Goal: Task Accomplishment & Management: Manage account settings

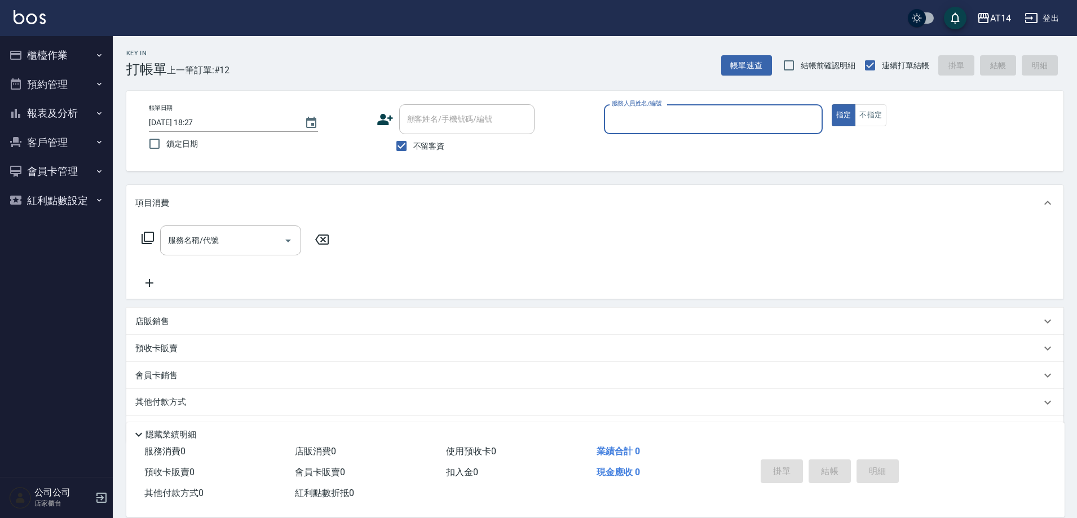
click at [102, 109] on icon "button" at bounding box center [99, 113] width 9 height 9
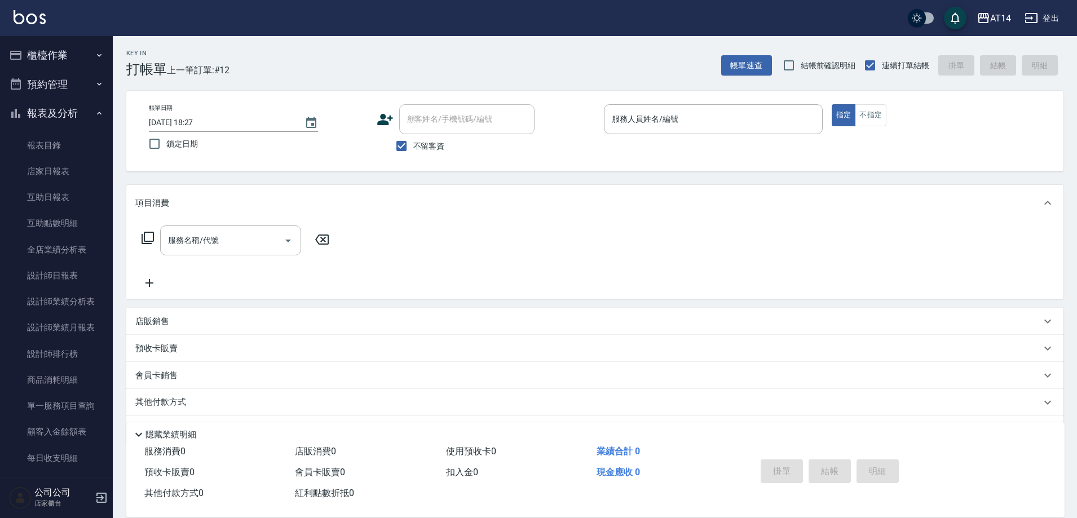
click at [60, 78] on button "預約管理" at bounding box center [57, 84] width 104 height 29
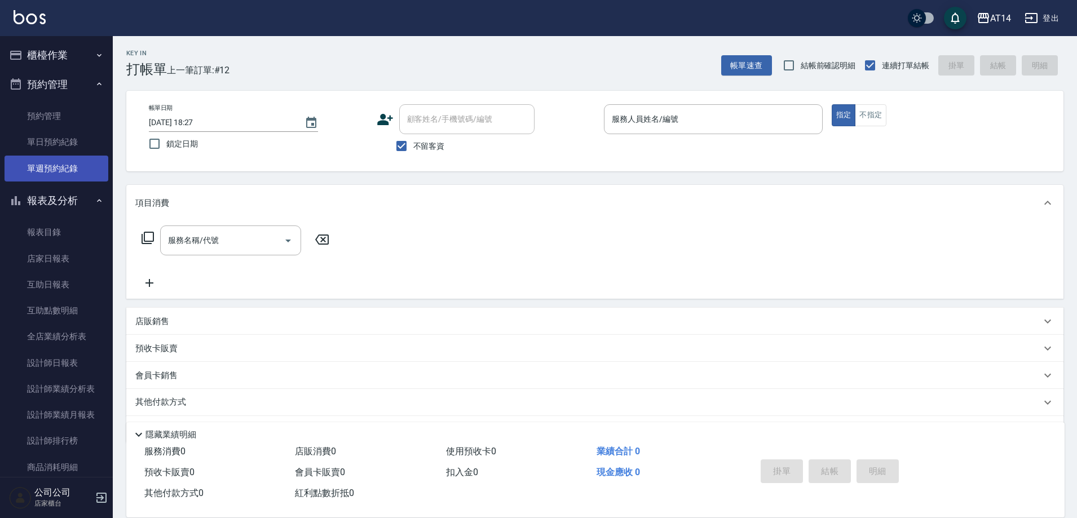
click at [74, 169] on link "單週預約紀錄" at bounding box center [57, 169] width 104 height 26
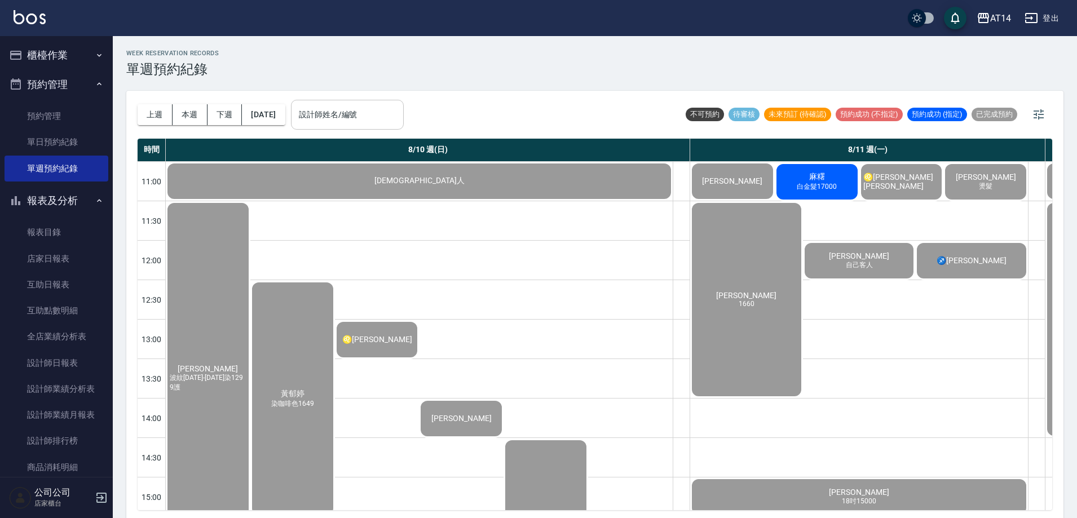
click at [391, 122] on input "設計師姓名/編號" at bounding box center [347, 115] width 103 height 20
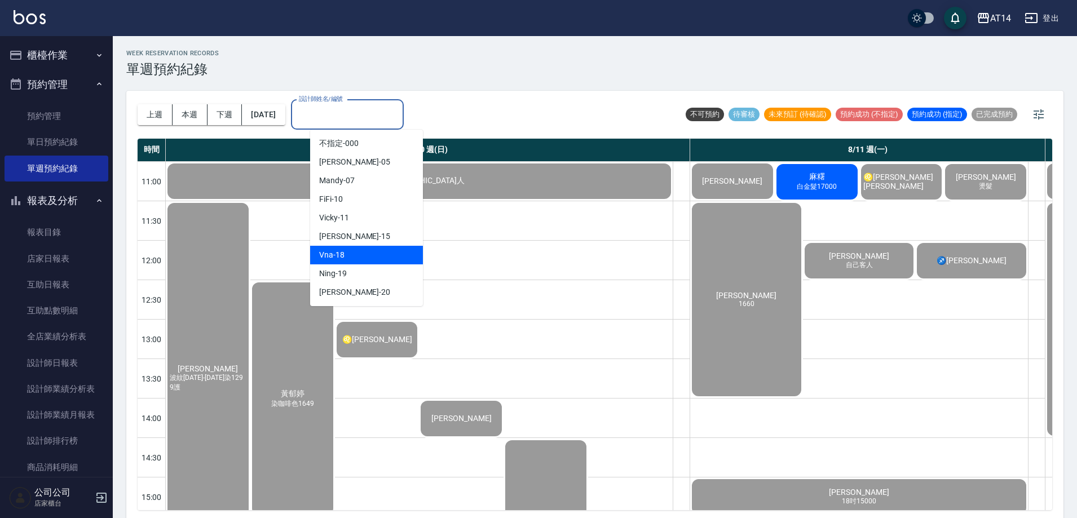
click at [376, 258] on div "Vna -18" at bounding box center [366, 255] width 113 height 19
type input "Vna-18"
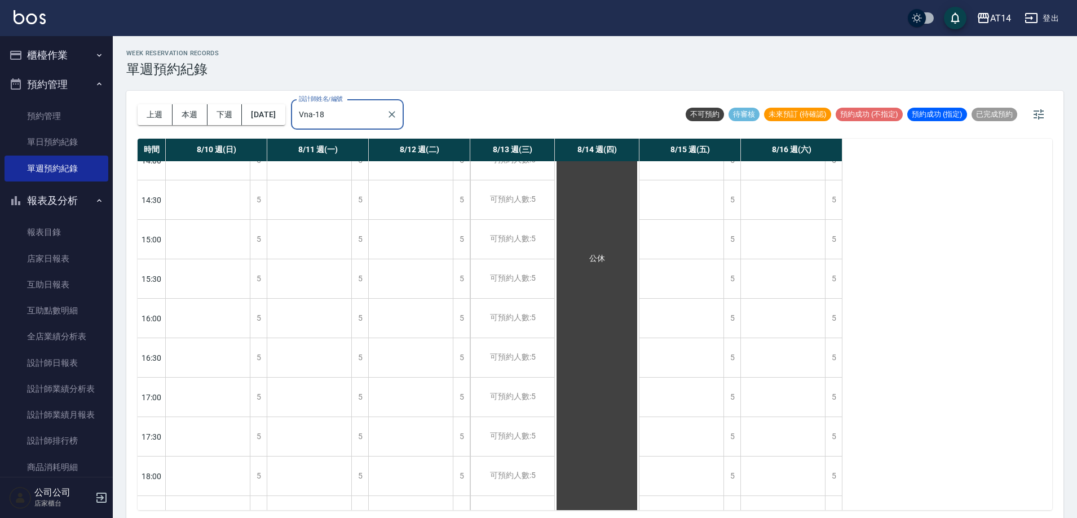
scroll to position [145, 0]
click at [31, 45] on button "櫃檯作業" at bounding box center [57, 55] width 104 height 29
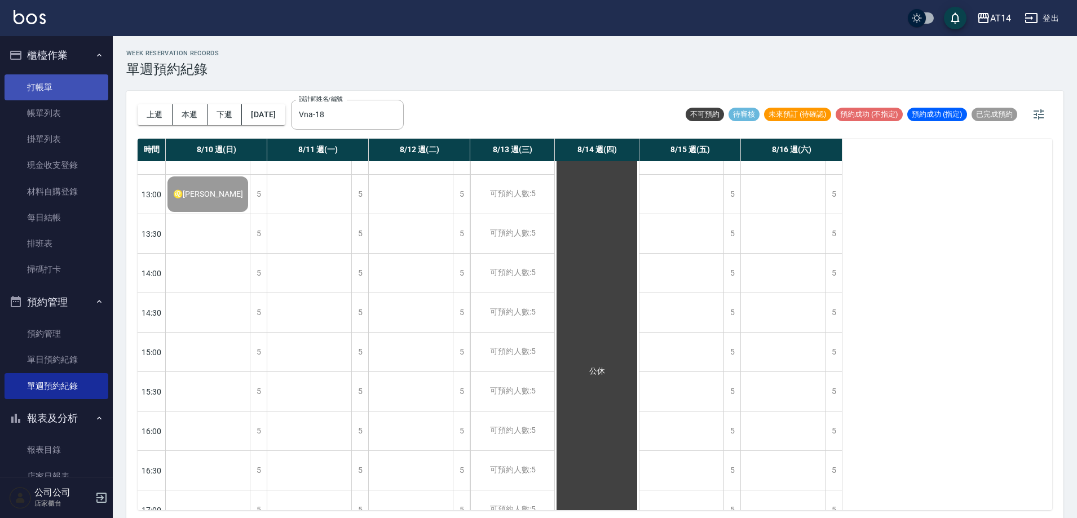
click at [52, 83] on link "打帳單" at bounding box center [57, 87] width 104 height 26
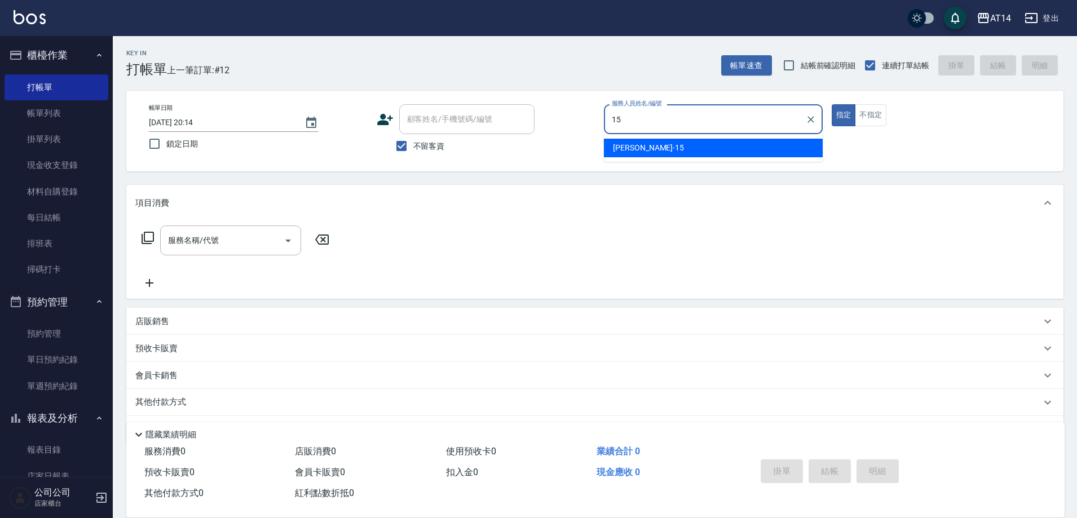
type input "Dora-15"
type button "true"
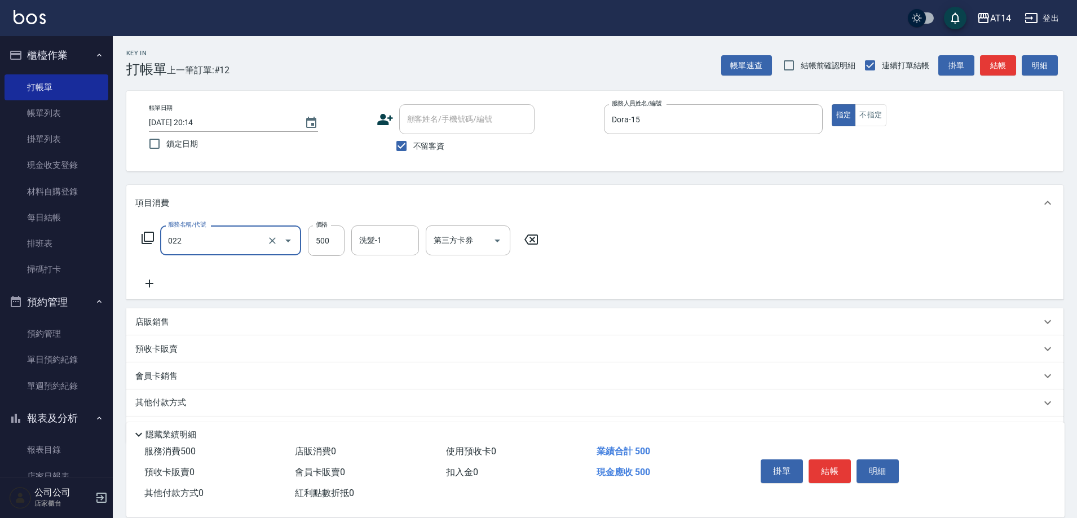
type input "洗髮+剪髮(022)"
type input "650"
type input "[PERSON_NAME]-20"
click at [339, 399] on div "其他付款方式" at bounding box center [587, 403] width 905 height 12
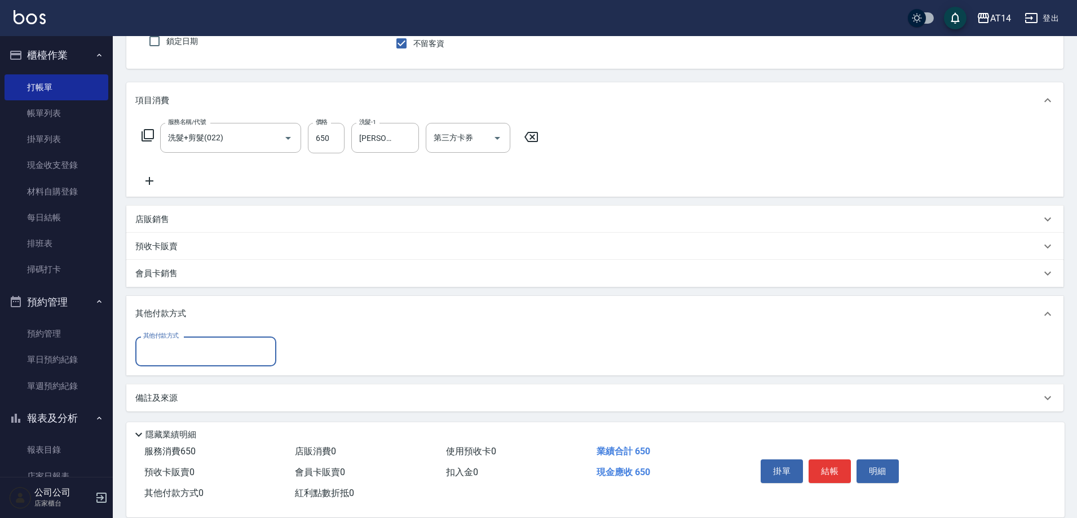
click at [309, 398] on div "備註及來源" at bounding box center [587, 398] width 905 height 12
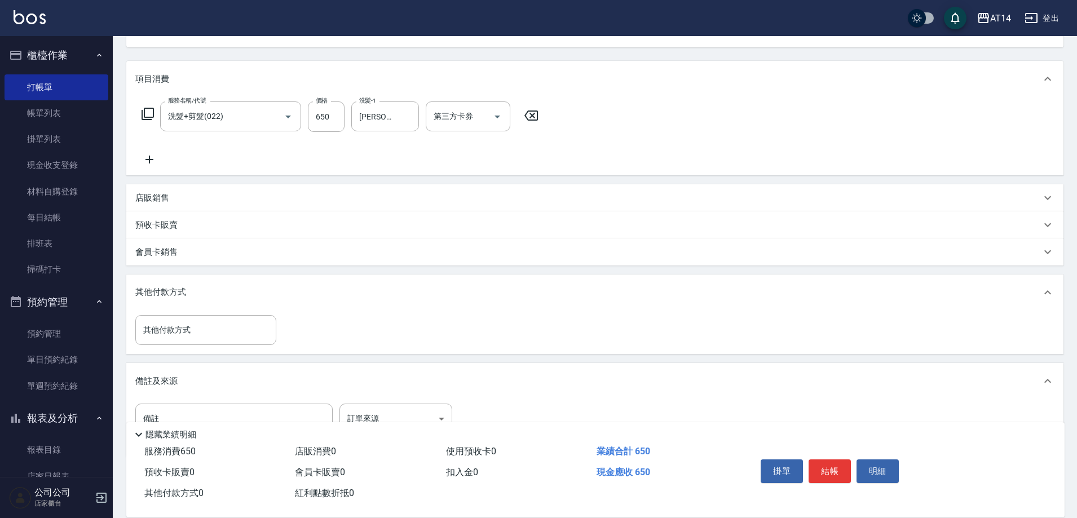
scroll to position [167, 0]
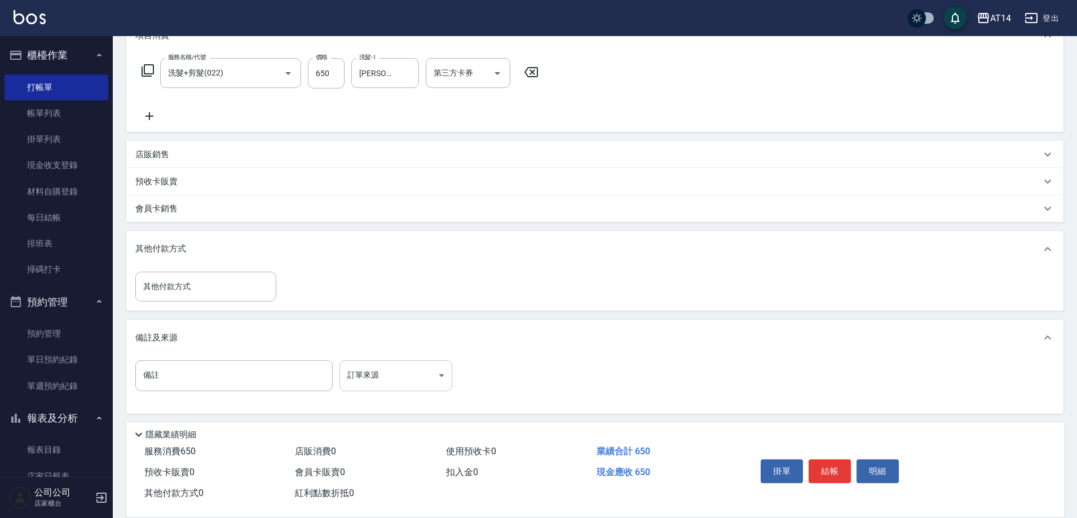
click at [398, 375] on body "AT14 登出 櫃檯作業 打帳單 帳單列表 掛單列表 現金收支登錄 材料自購登錄 每日結帳 排班表 掃碼打卡 預約管理 預約管理 單日預約紀錄 單週預約紀錄 …" at bounding box center [538, 177] width 1077 height 689
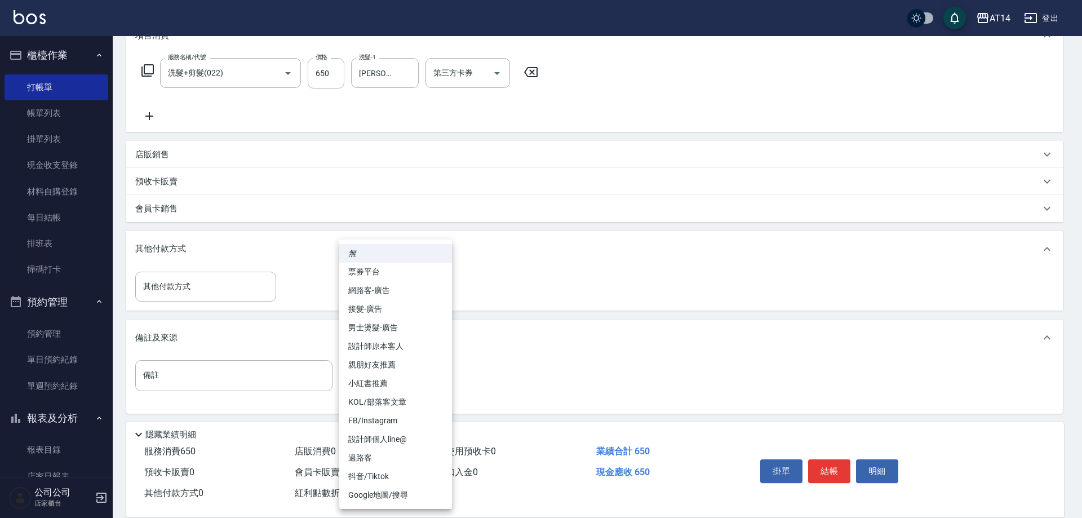
click at [414, 344] on li "設計師原本客人" at bounding box center [395, 346] width 113 height 19
type input "設計師原本客人"
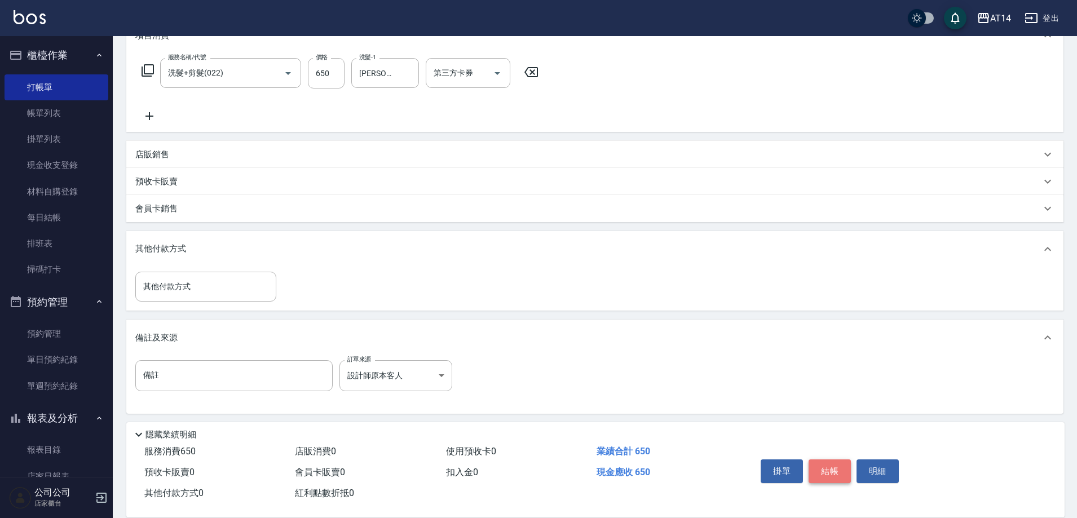
click at [841, 471] on button "結帳" at bounding box center [829, 471] width 42 height 24
type input "[DATE] 20:19"
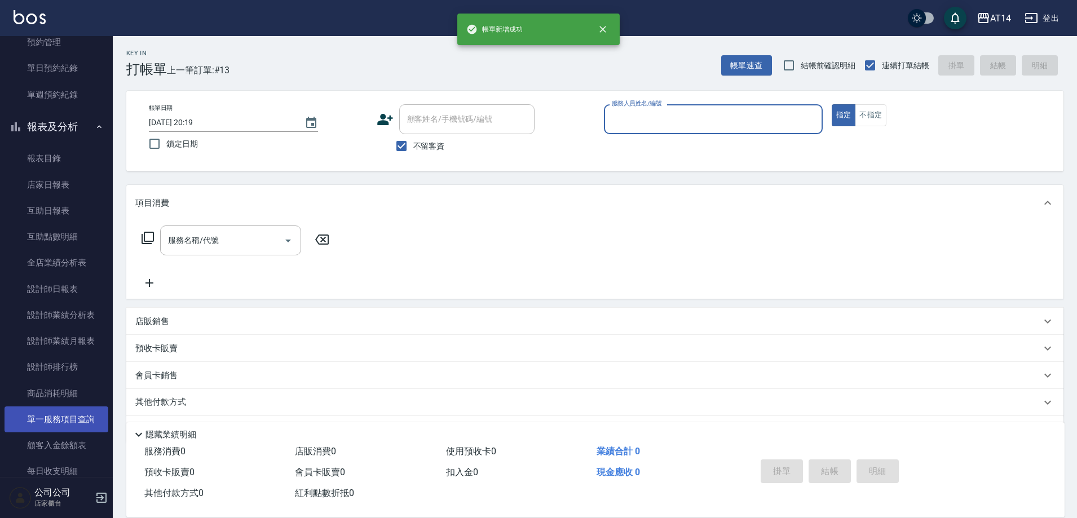
scroll to position [338, 0]
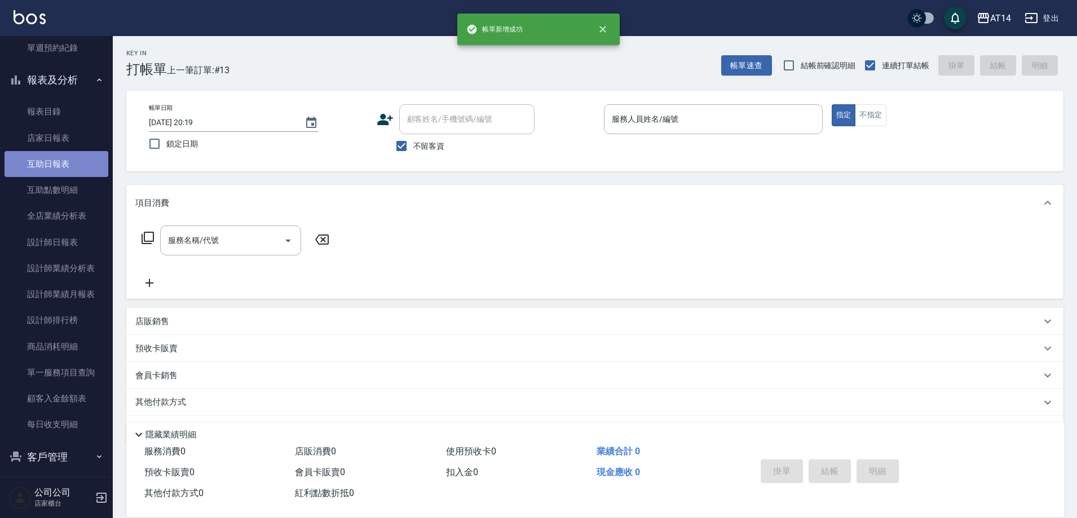
click at [64, 165] on link "互助日報表" at bounding box center [57, 164] width 104 height 26
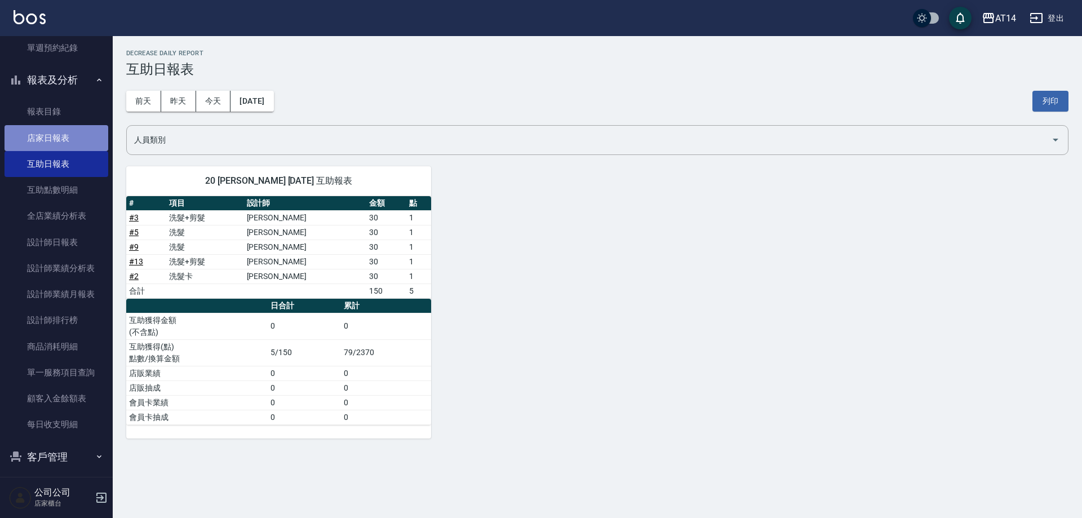
click at [68, 140] on link "店家日報表" at bounding box center [57, 138] width 104 height 26
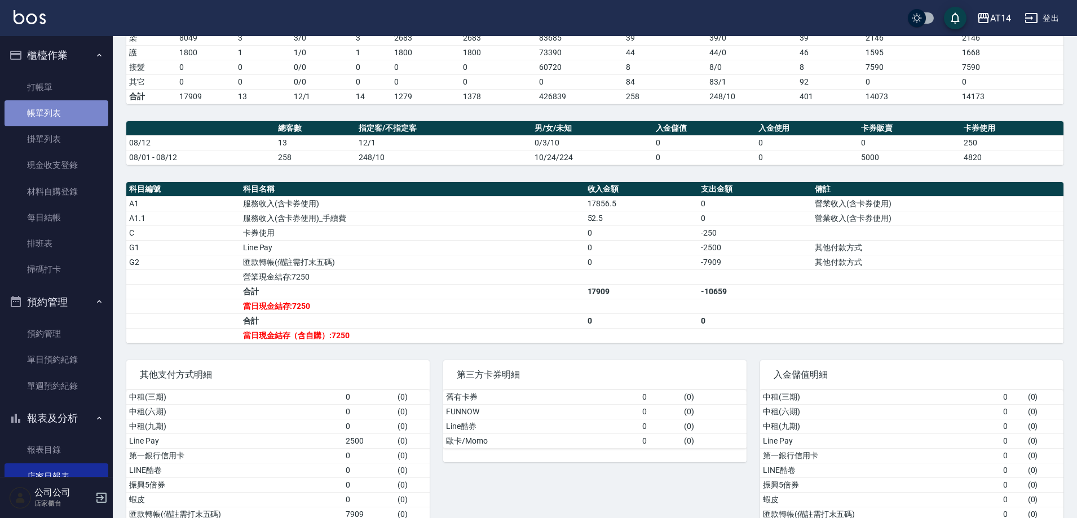
click at [60, 110] on link "帳單列表" at bounding box center [57, 113] width 104 height 26
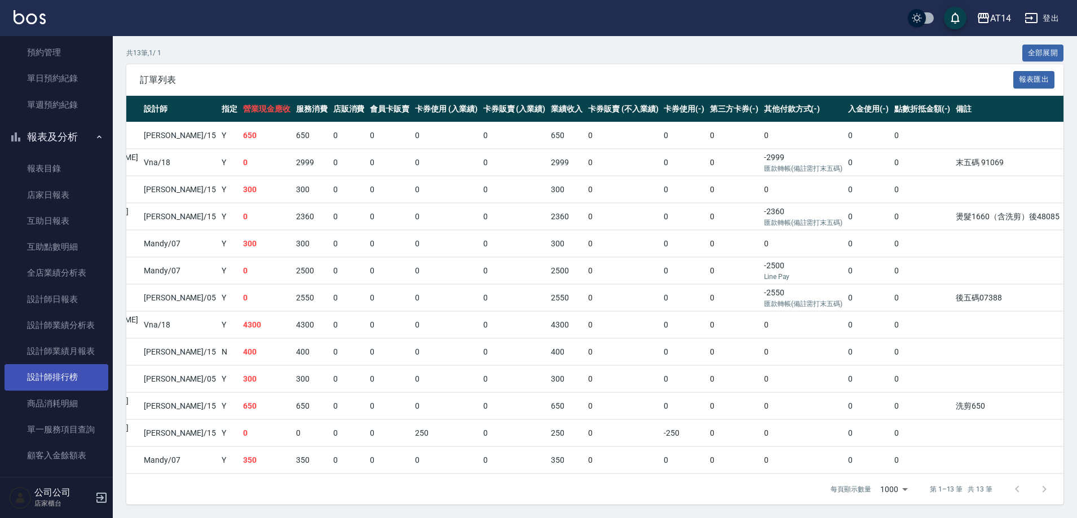
scroll to position [282, 0]
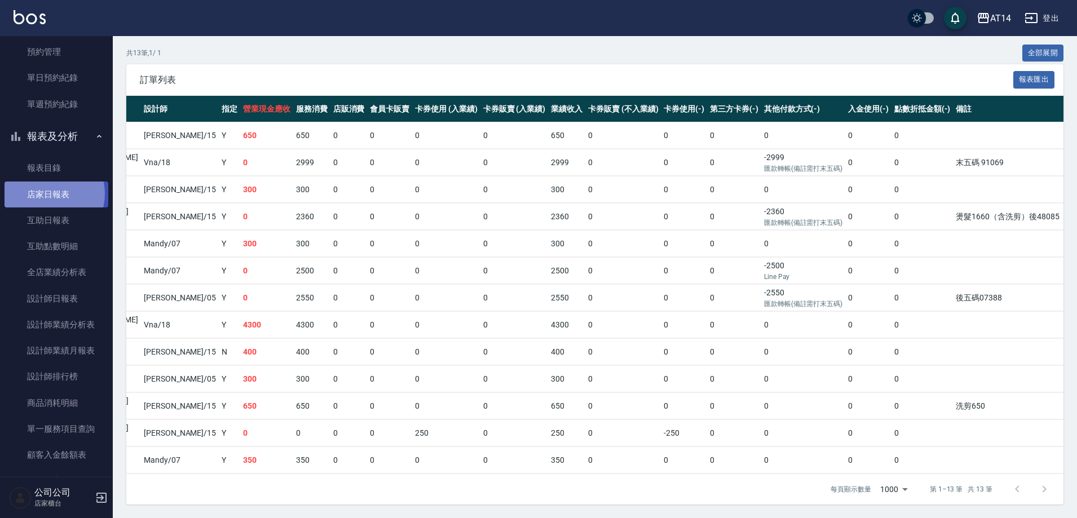
click at [47, 193] on link "店家日報表" at bounding box center [57, 195] width 104 height 26
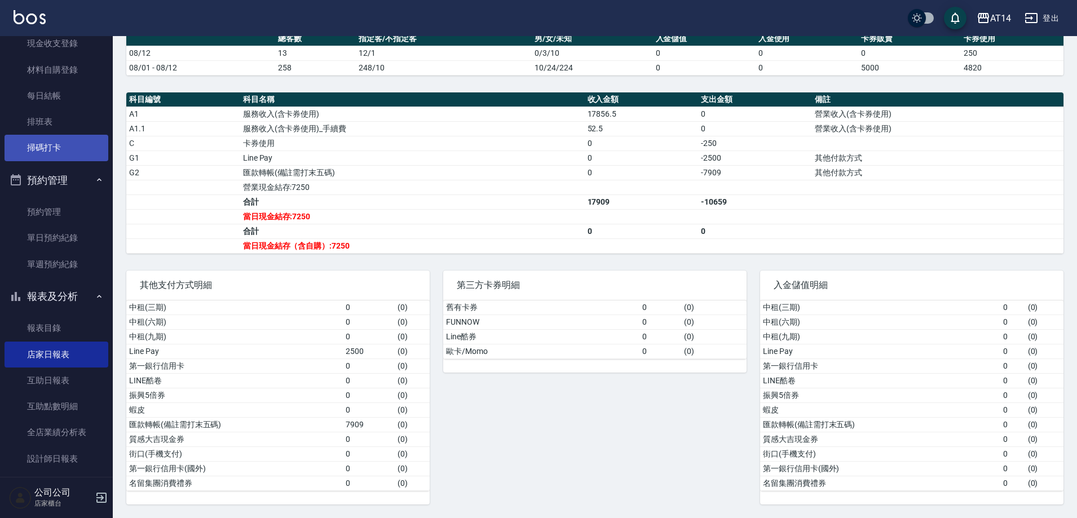
scroll to position [122, 0]
click at [54, 148] on link "掃碼打卡" at bounding box center [57, 147] width 104 height 26
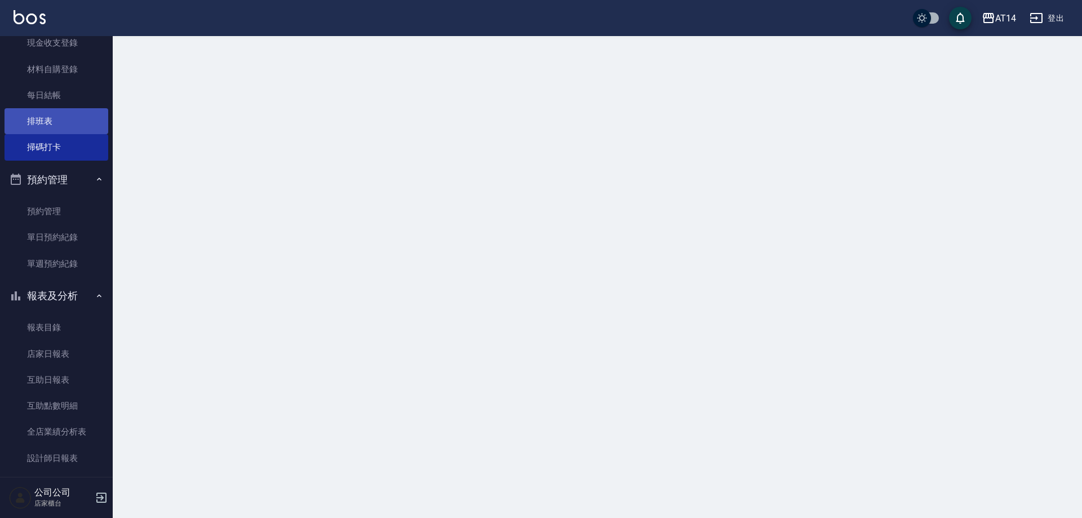
click at [51, 118] on link "排班表" at bounding box center [57, 121] width 104 height 26
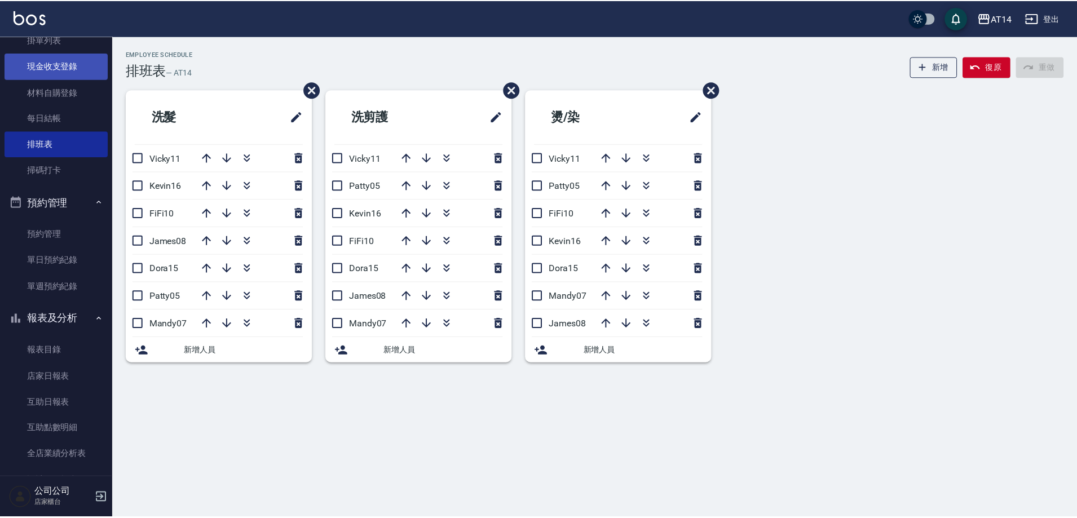
scroll to position [66, 0]
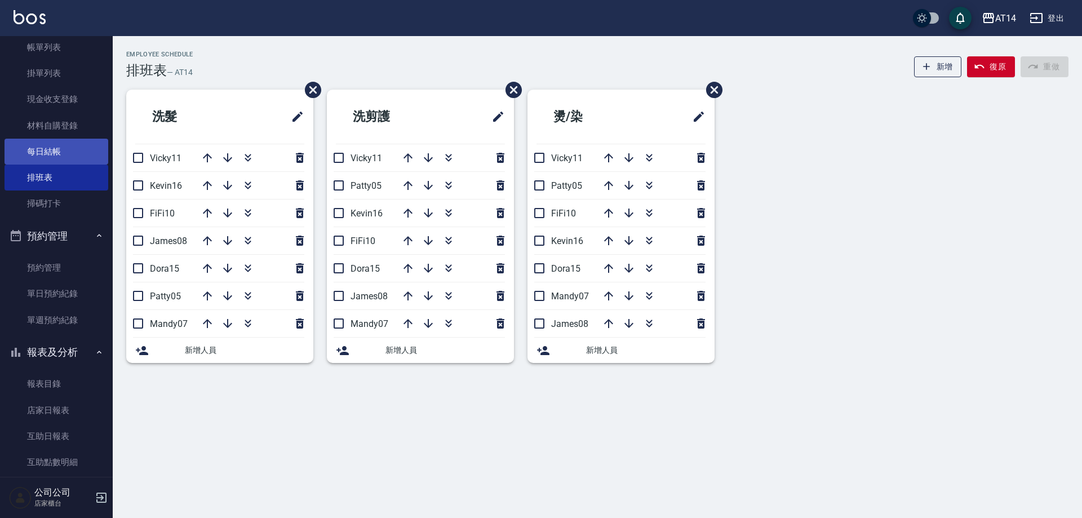
click at [67, 147] on link "每日結帳" at bounding box center [57, 152] width 104 height 26
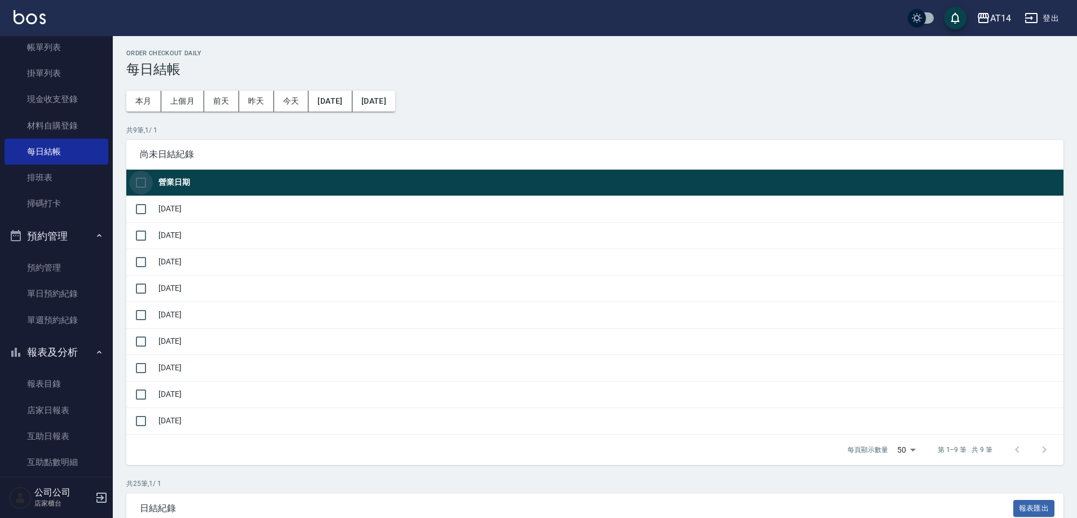
click at [133, 183] on input "checkbox" at bounding box center [141, 183] width 24 height 24
checkbox input "true"
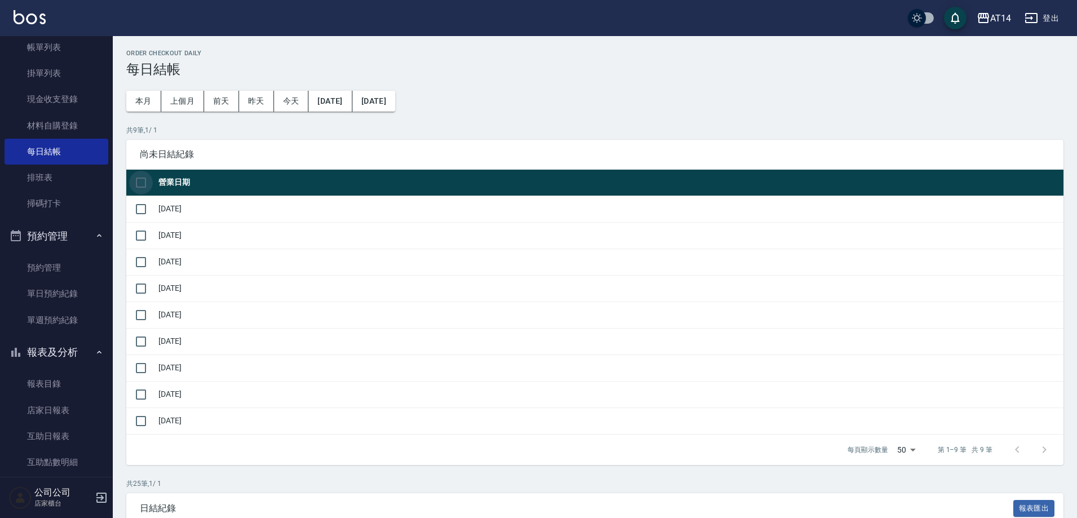
checkbox input "true"
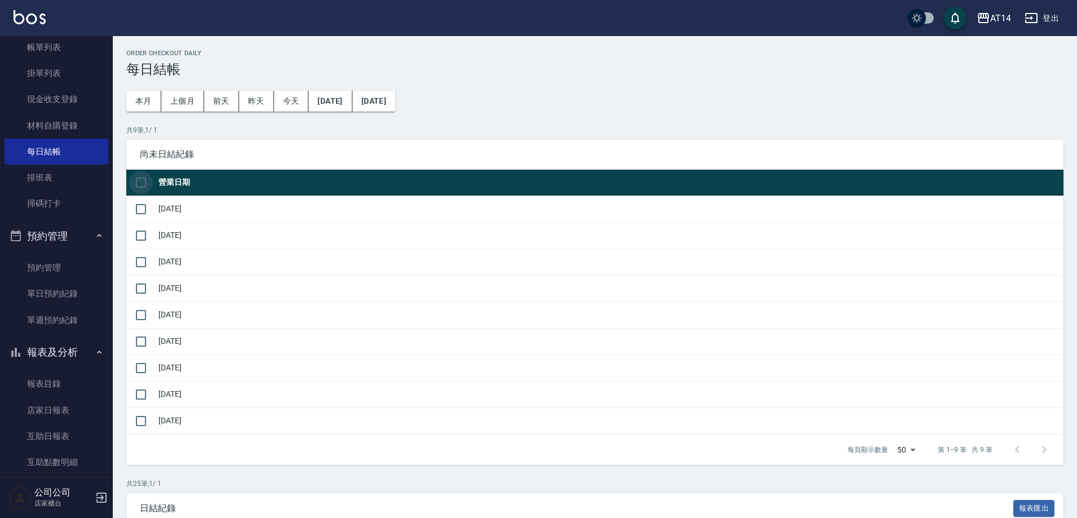
checkbox input "true"
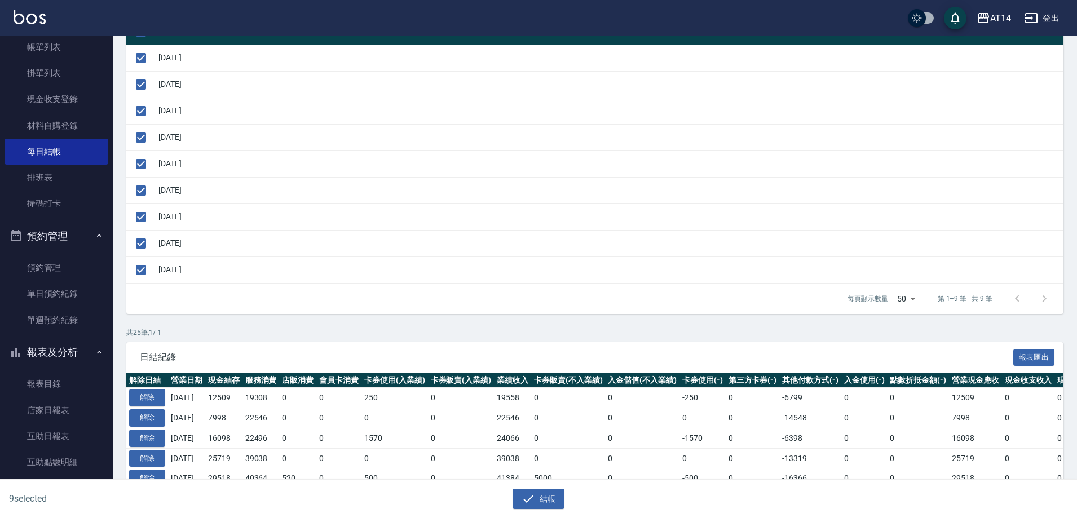
scroll to position [169, 0]
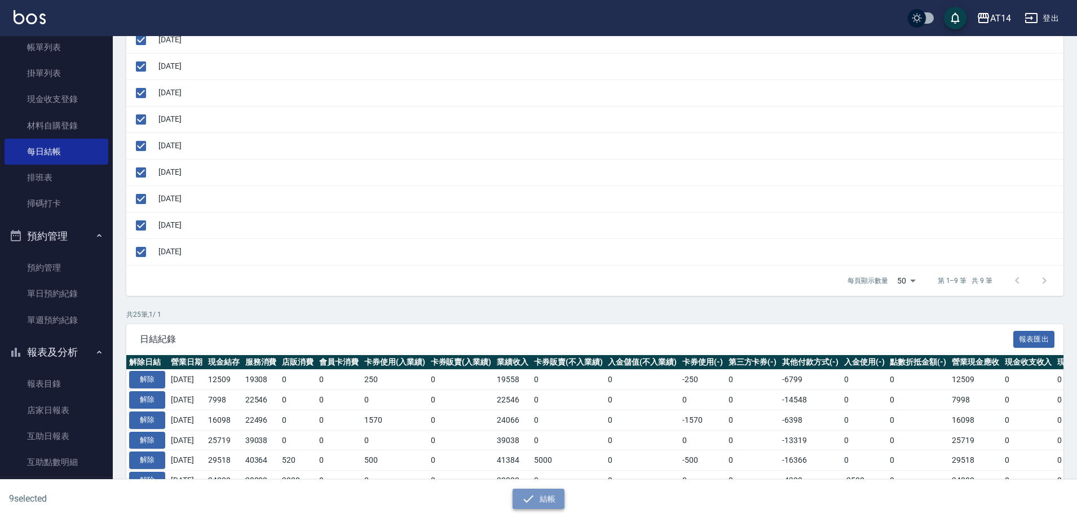
click at [527, 490] on button "結帳" at bounding box center [538, 499] width 52 height 21
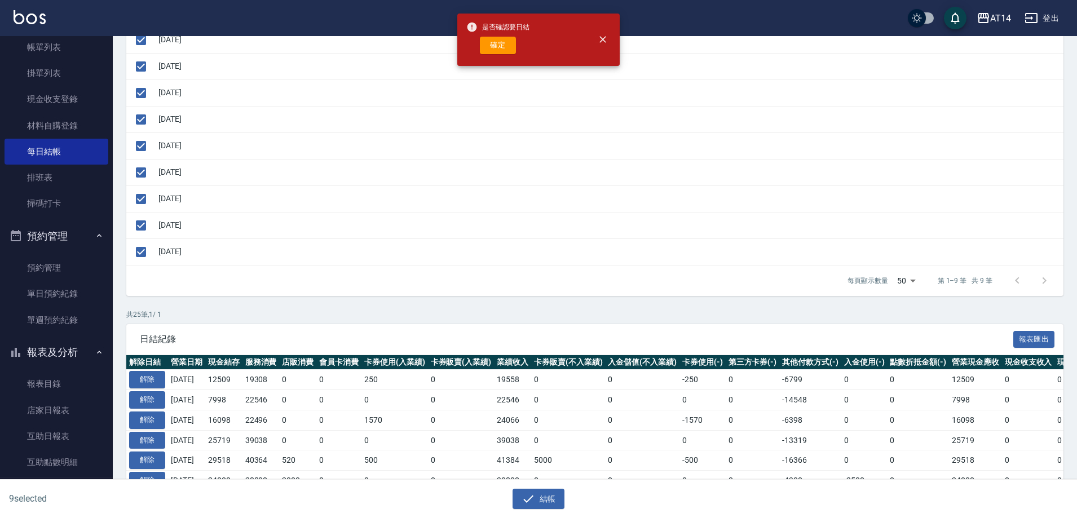
click at [489, 46] on button "確定" at bounding box center [498, 45] width 36 height 17
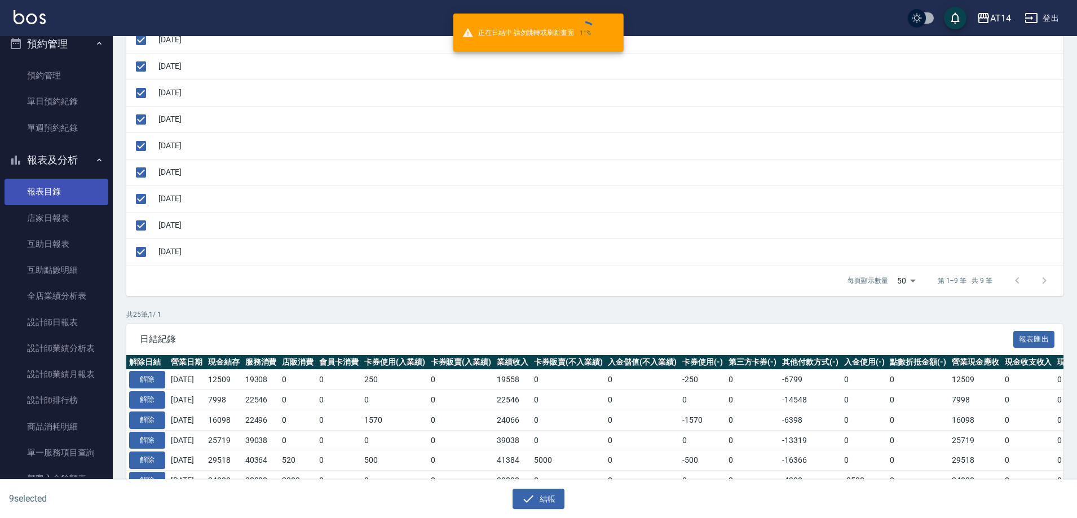
scroll to position [291, 0]
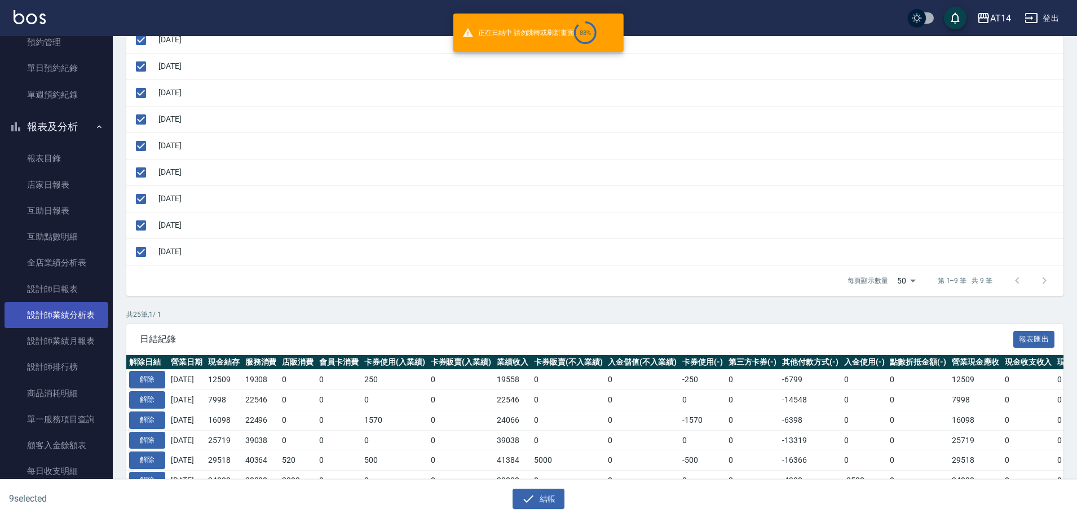
checkbox input "false"
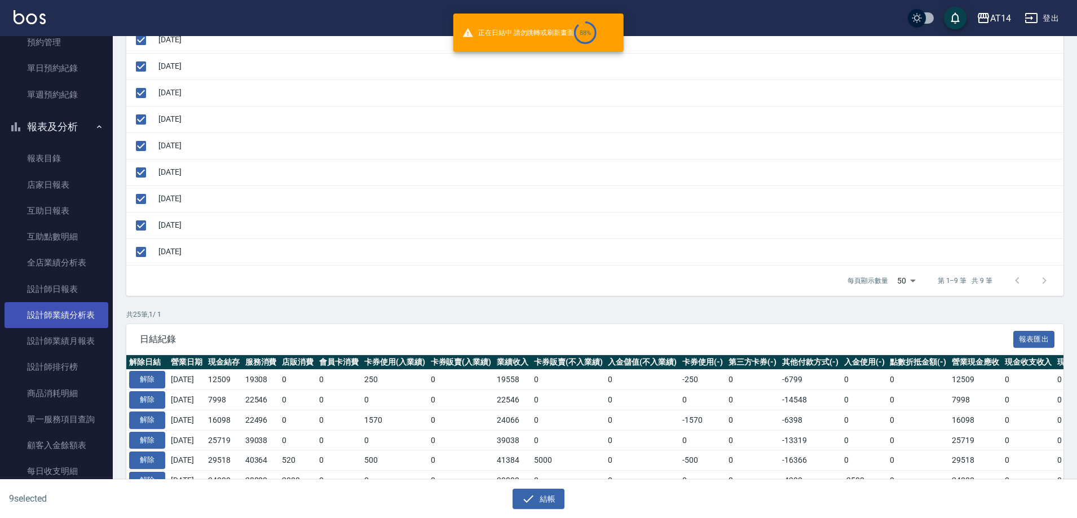
checkbox input "false"
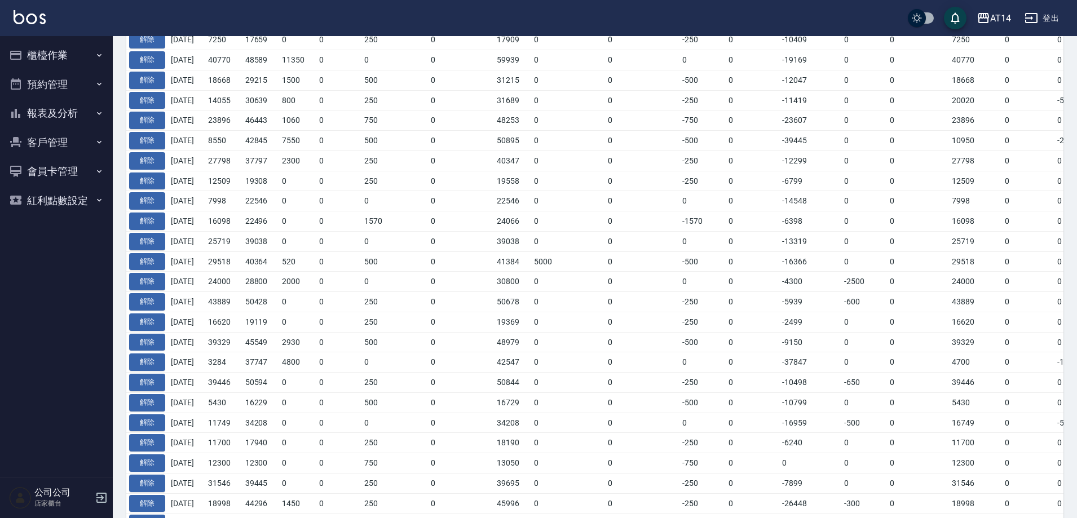
scroll to position [169, 0]
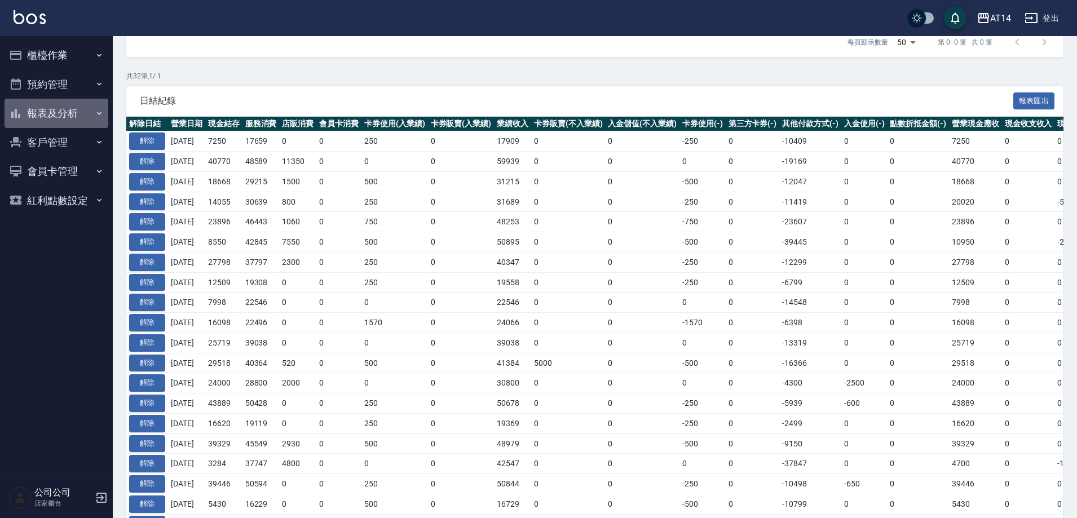
click at [91, 107] on button "報表及分析" at bounding box center [57, 113] width 104 height 29
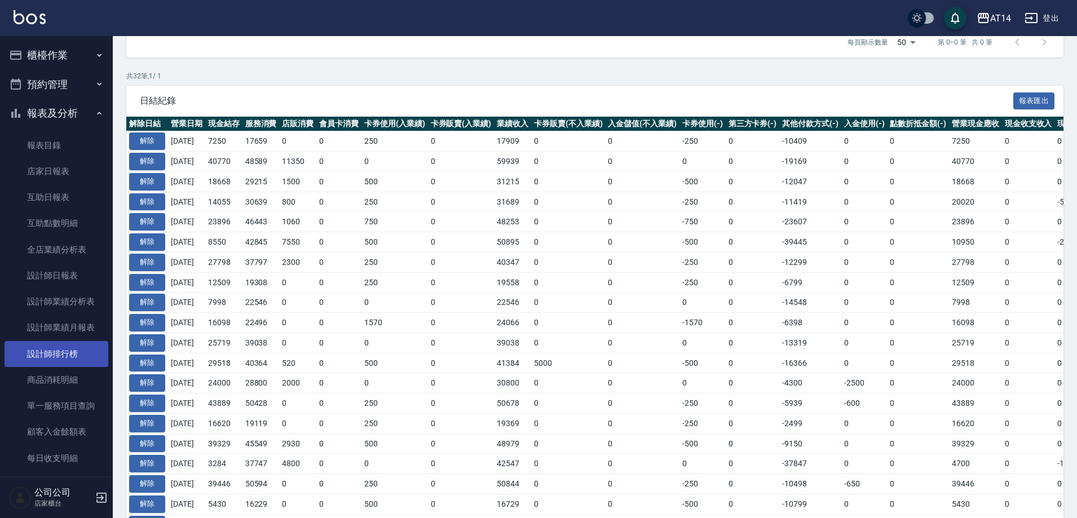
click at [78, 352] on link "設計師排行榜" at bounding box center [57, 354] width 104 height 26
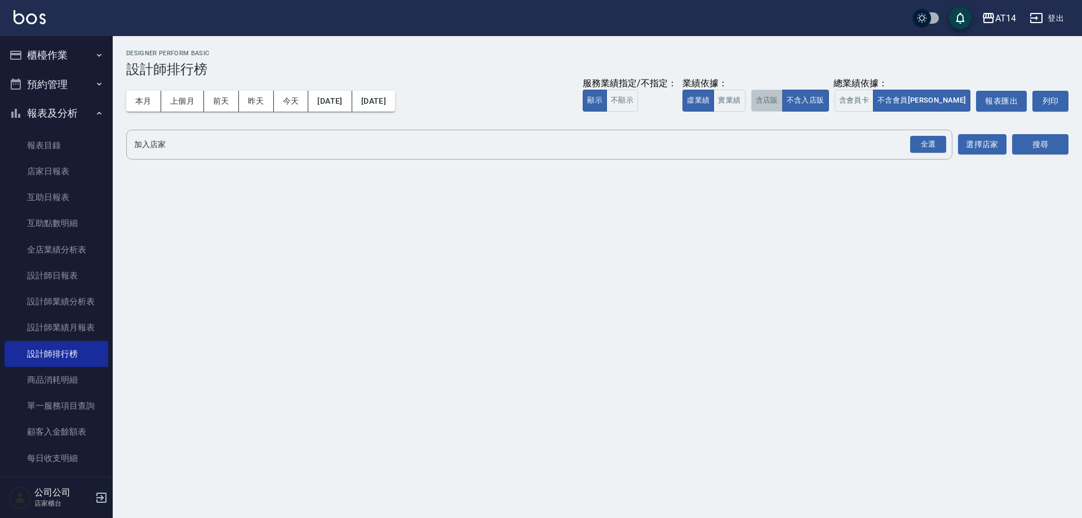
drag, startPoint x: 821, startPoint y: 98, endPoint x: 812, endPoint y: 105, distance: 11.3
click at [783, 98] on button "含店販" at bounding box center [767, 101] width 32 height 22
click at [874, 100] on button "含會員卡" at bounding box center [854, 101] width 39 height 22
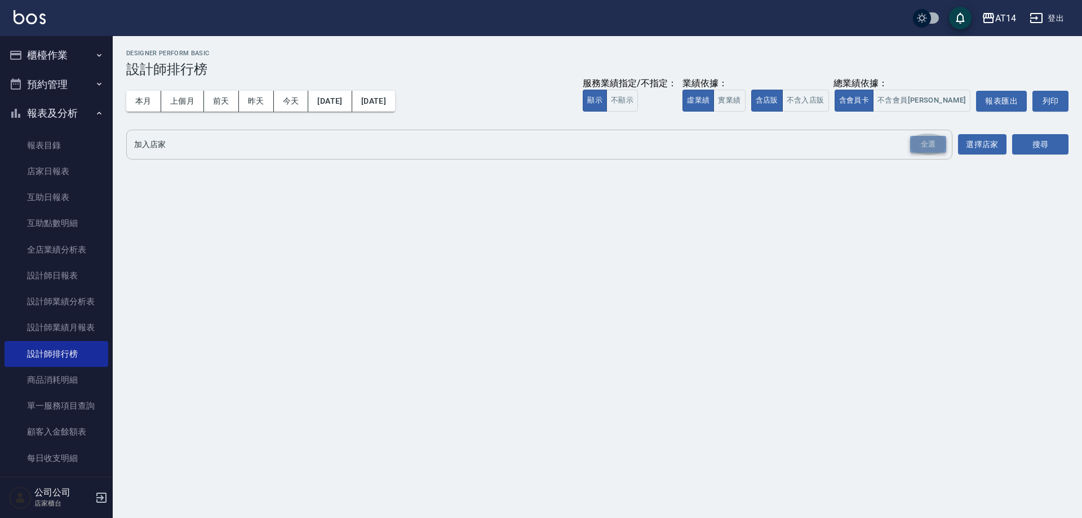
click at [937, 143] on div "全選" at bounding box center [928, 144] width 36 height 17
click at [1019, 144] on button "搜尋" at bounding box center [1040, 145] width 56 height 21
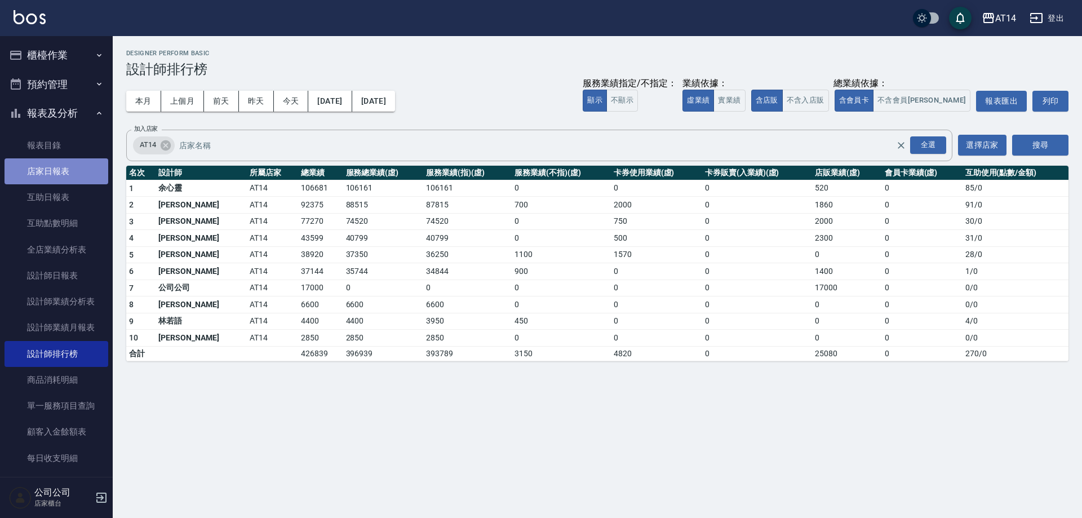
click at [71, 164] on link "店家日報表" at bounding box center [57, 171] width 104 height 26
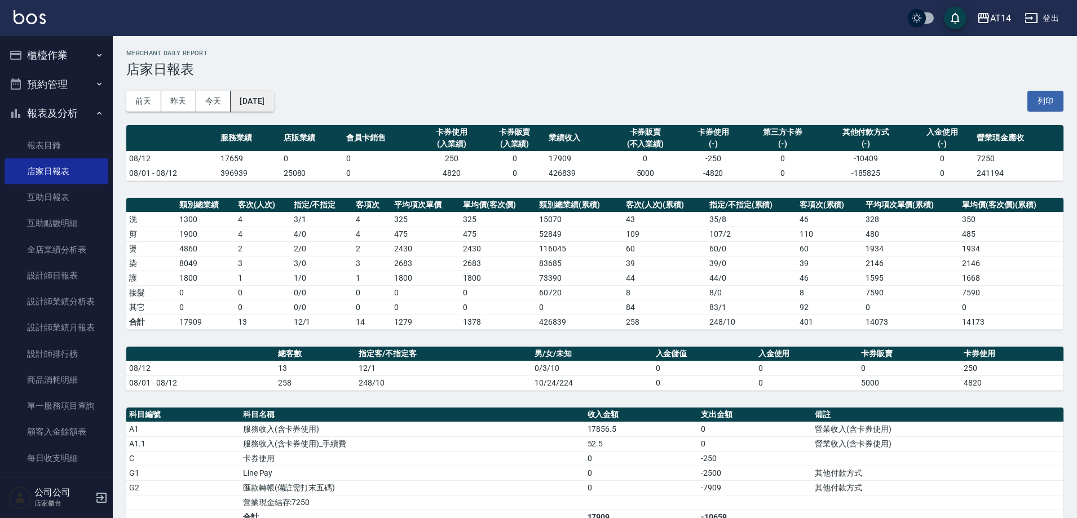
click at [254, 95] on button "[DATE]" at bounding box center [252, 101] width 43 height 21
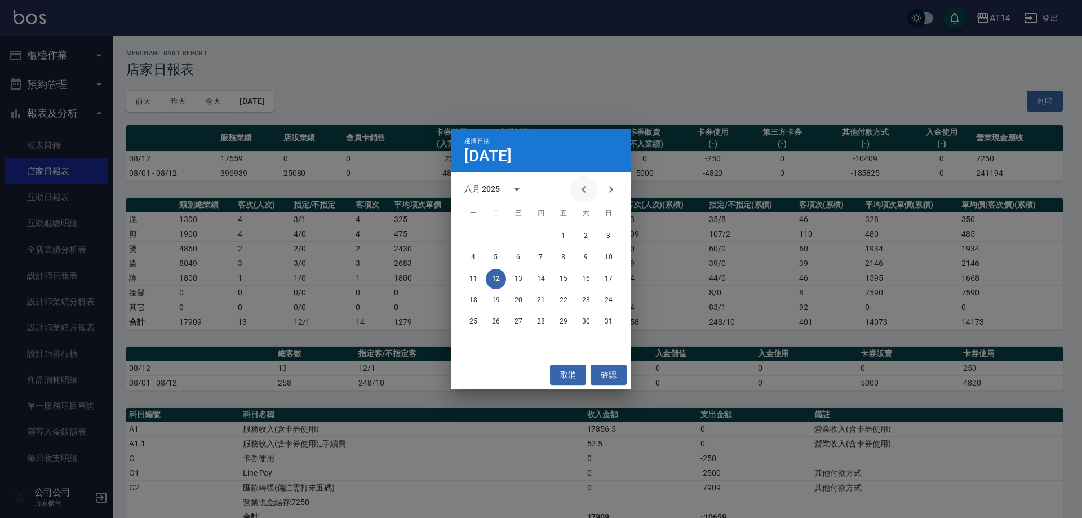
click at [594, 186] on button "Previous month" at bounding box center [583, 189] width 27 height 27
click at [584, 257] on button "12" at bounding box center [586, 257] width 20 height 20
